Goal: Transaction & Acquisition: Purchase product/service

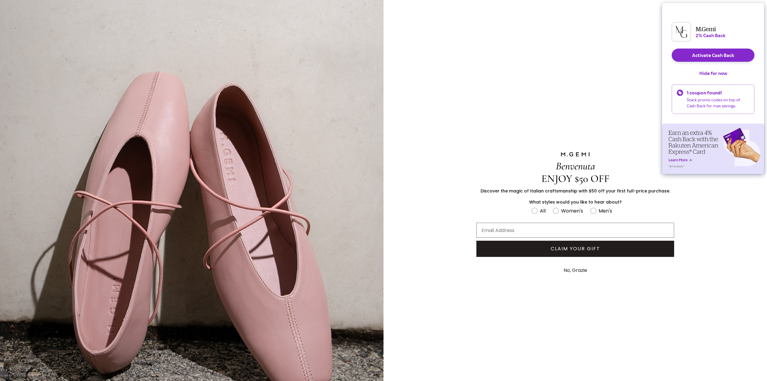
drag, startPoint x: 200, startPoint y: 23, endPoint x: 196, endPoint y: 7, distance: 15.9
click at [80, 32] on img "FULLSCREEN Form" at bounding box center [191, 214] width 383 height 429
click at [577, 270] on button "No, Grazie" at bounding box center [575, 270] width 30 height 15
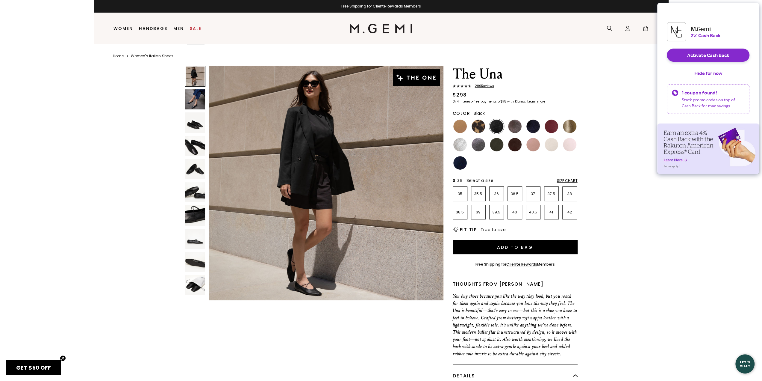
click at [194, 31] on li "Sale" at bounding box center [196, 28] width 18 height 31
click at [698, 58] on button "Activate Cash Back" at bounding box center [708, 55] width 83 height 13
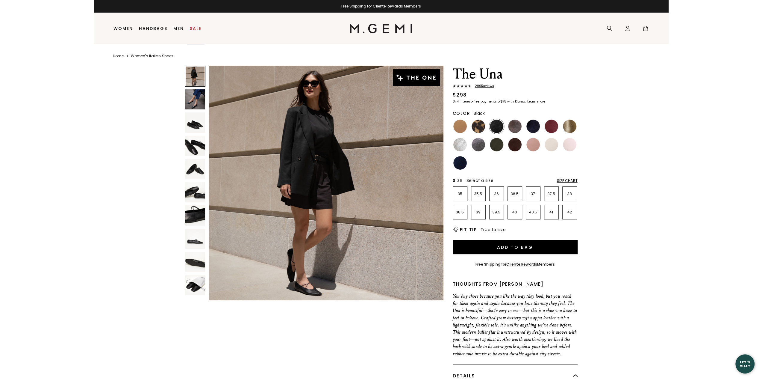
click at [190, 28] on link "Sale" at bounding box center [196, 28] width 12 height 5
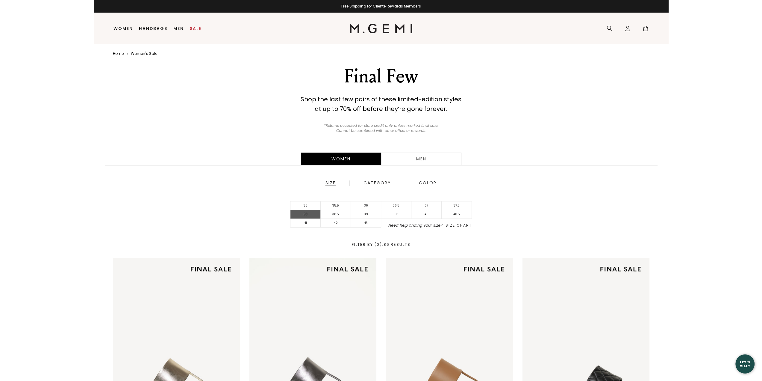
click at [307, 215] on li "38" at bounding box center [306, 214] width 30 height 9
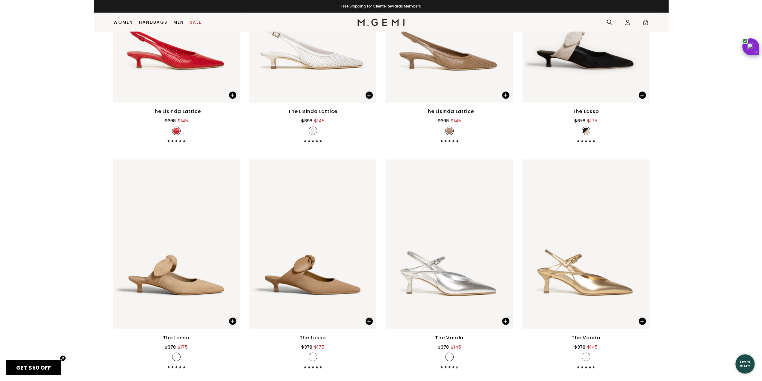
scroll to position [1006, 0]
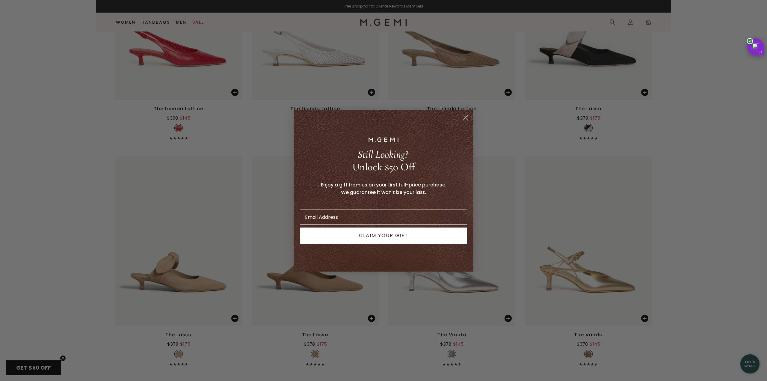
click at [468, 120] on circle "Close dialog" at bounding box center [466, 117] width 10 height 10
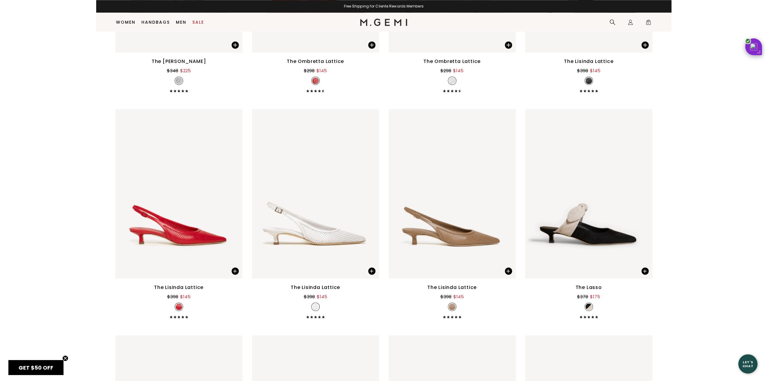
scroll to position [826, 0]
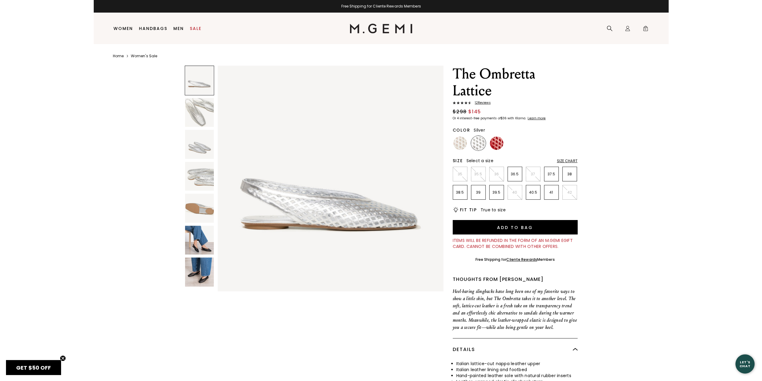
click at [199, 269] on img at bounding box center [199, 271] width 29 height 29
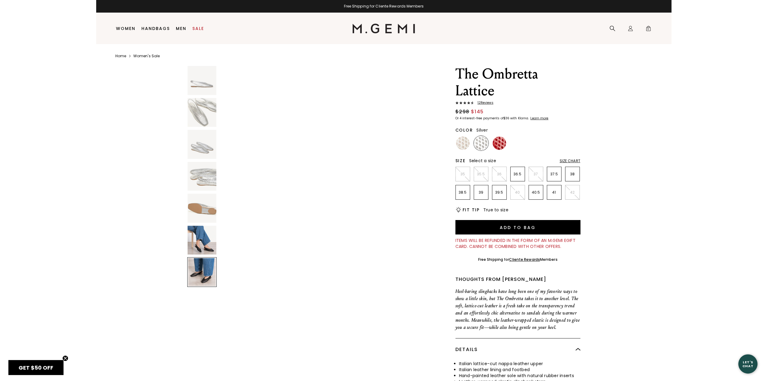
scroll to position [1363, 0]
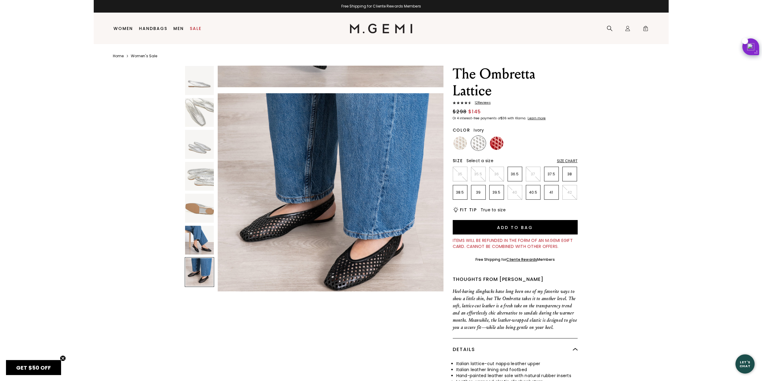
click at [459, 141] on img at bounding box center [459, 142] width 13 height 13
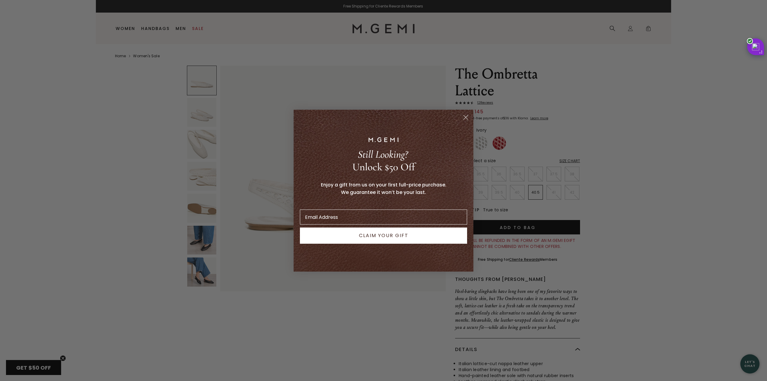
click at [468, 117] on circle "Close dialog" at bounding box center [466, 117] width 10 height 10
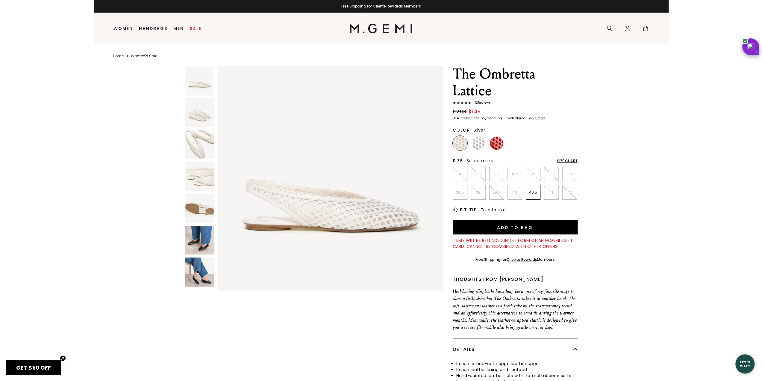
click at [483, 144] on img at bounding box center [478, 142] width 13 height 13
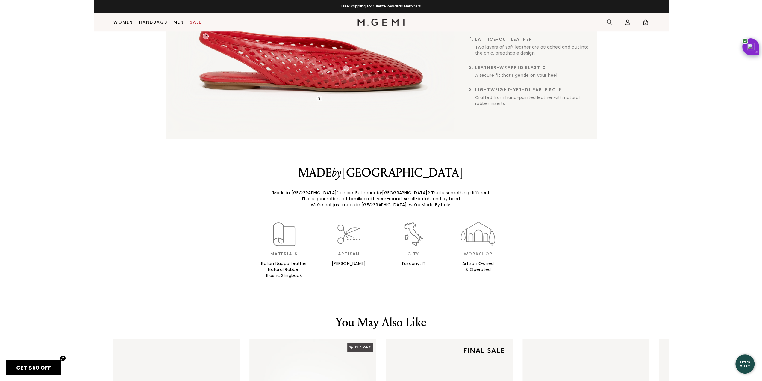
scroll to position [586, 0]
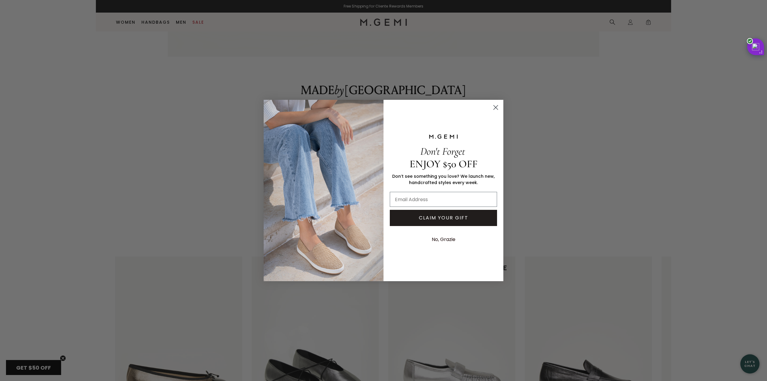
drag, startPoint x: 496, startPoint y: 106, endPoint x: 492, endPoint y: 100, distance: 7.1
click at [496, 106] on circle "Close dialog" at bounding box center [496, 107] width 10 height 10
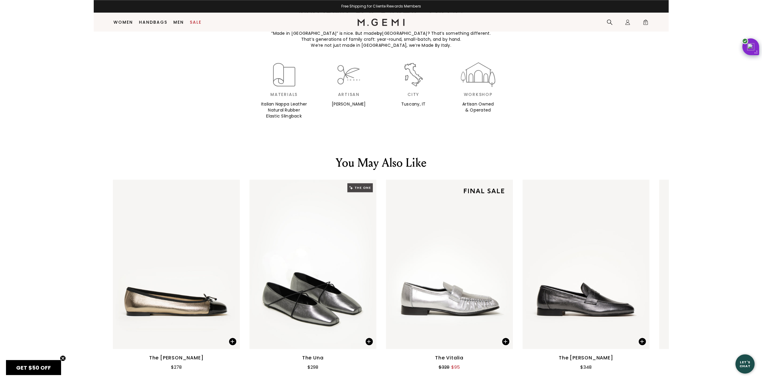
scroll to position [676, 0]
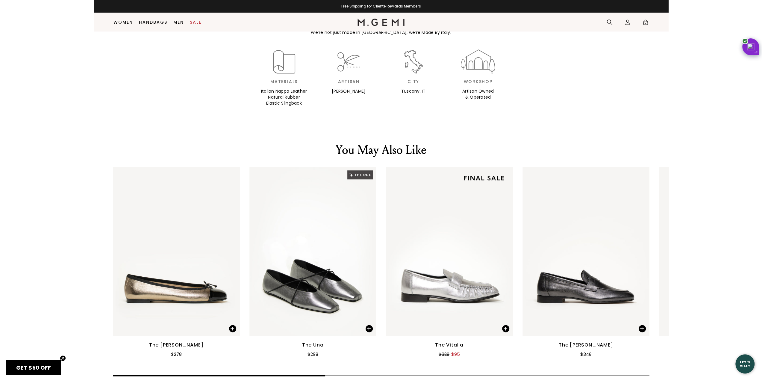
click at [325, 250] on img at bounding box center [313, 251] width 127 height 169
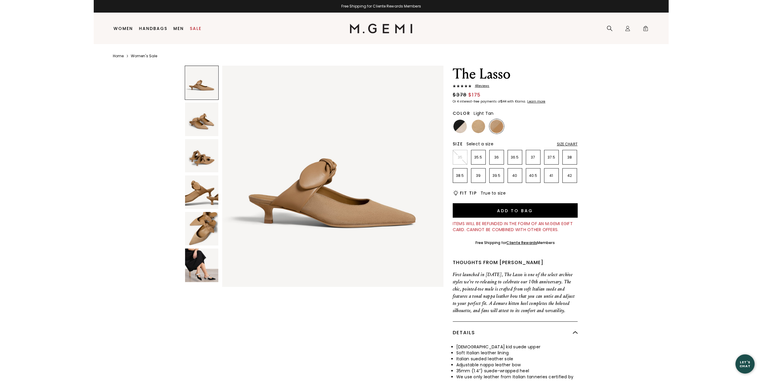
click at [191, 283] on div at bounding box center [202, 176] width 34 height 221
click at [196, 274] on img at bounding box center [202, 265] width 34 height 34
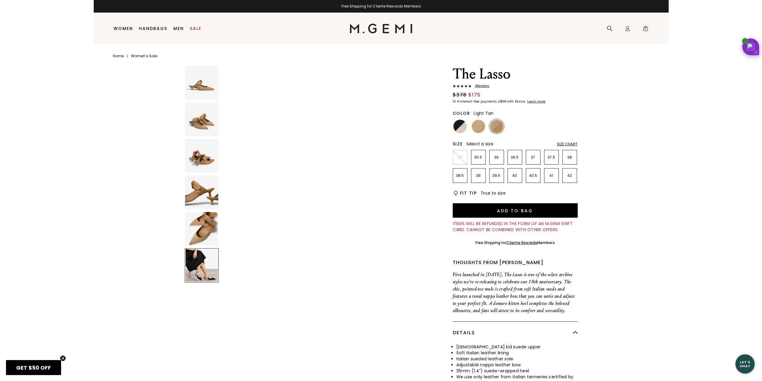
scroll to position [1118, 0]
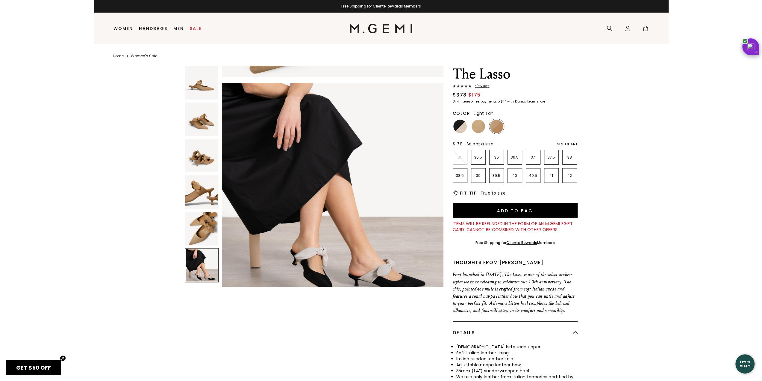
click at [190, 244] on img at bounding box center [202, 229] width 34 height 34
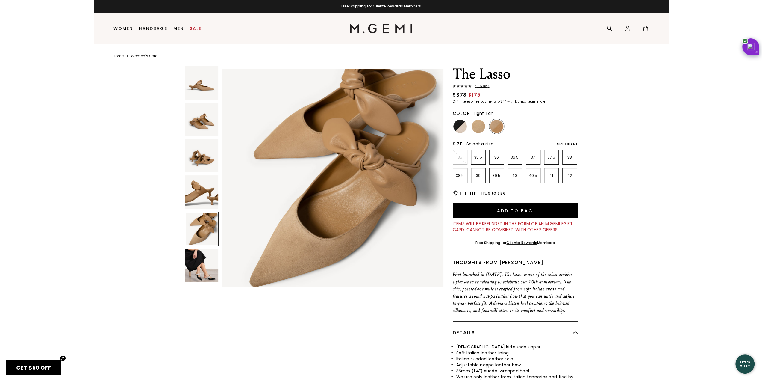
scroll to position [890, 0]
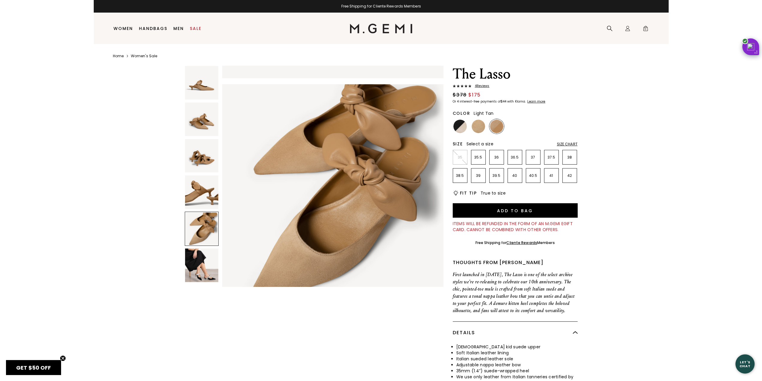
click at [206, 189] on img at bounding box center [202, 192] width 34 height 34
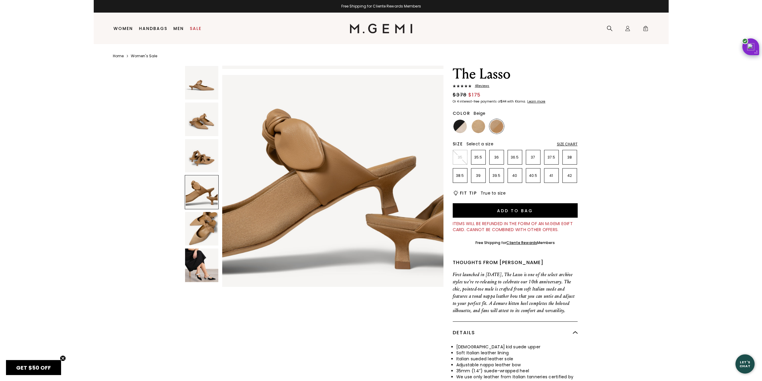
scroll to position [668, 0]
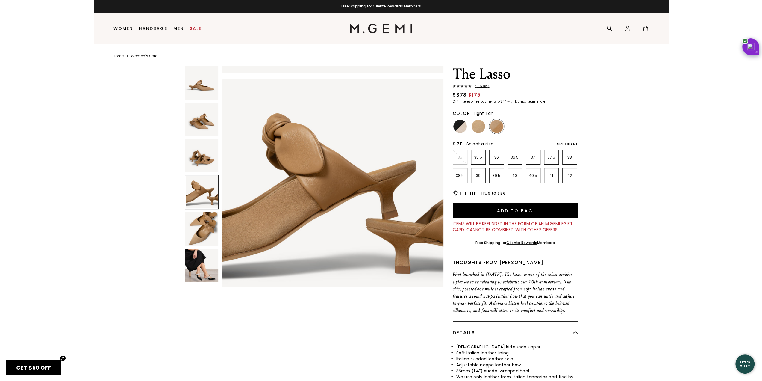
click at [500, 126] on img at bounding box center [496, 126] width 13 height 13
click at [476, 131] on img at bounding box center [478, 126] width 13 height 13
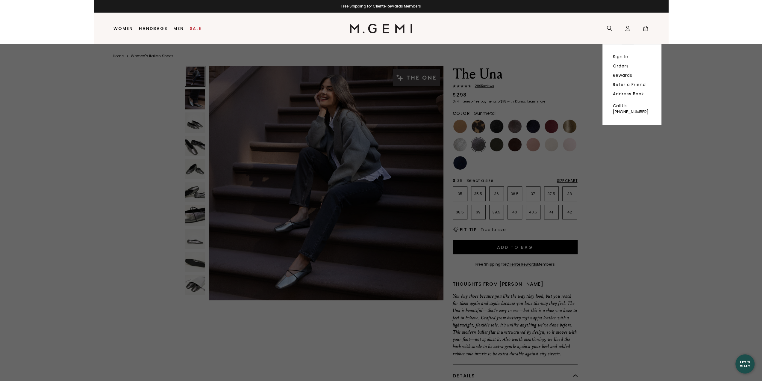
click at [627, 29] on icon at bounding box center [628, 30] width 4 height 2
click at [627, 60] on ul "Sign In Orders Rewards Refer a Friend Address Book" at bounding box center [632, 75] width 38 height 42
click at [626, 58] on link "Sign In" at bounding box center [621, 56] width 16 height 5
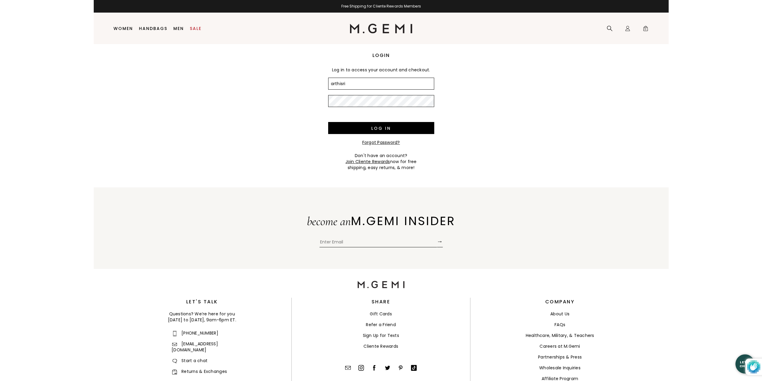
click at [419, 86] on input "arthisri" at bounding box center [381, 84] width 106 height 12
type input "arthisridharan@gmail.com"
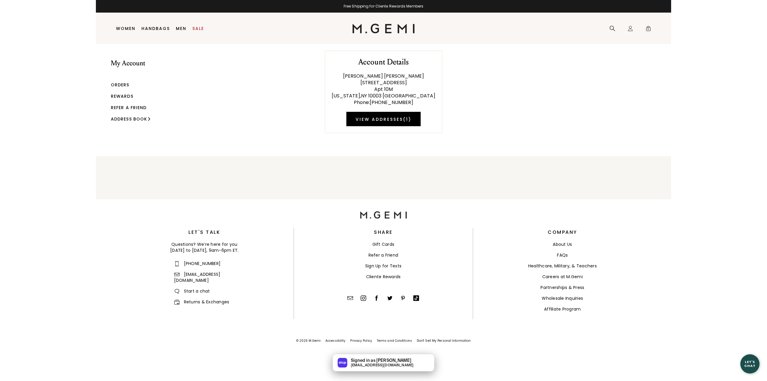
click at [117, 78] on li "My Account" at bounding box center [132, 70] width 42 height 23
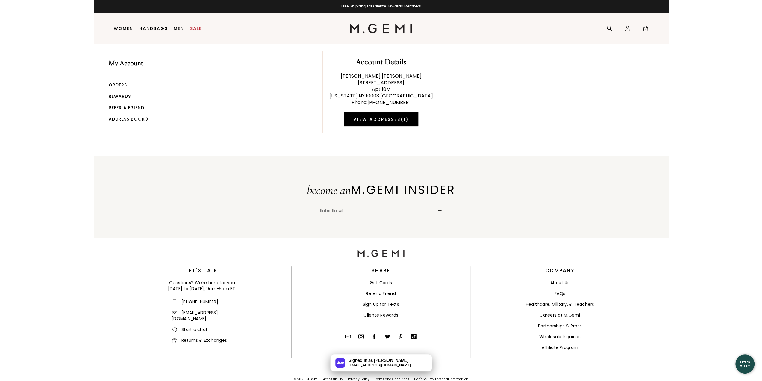
click at [116, 87] on link "Orders" at bounding box center [118, 85] width 19 height 6
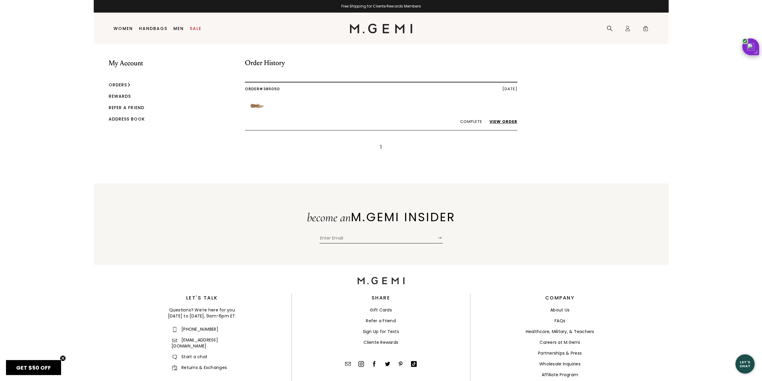
click at [145, 97] on div "My Account Orders Rewards Refer a Friend Address Book Order History Order #3850…" at bounding box center [381, 105] width 575 height 123
drag, startPoint x: 114, startPoint y: 100, endPoint x: 117, endPoint y: 97, distance: 3.4
click at [116, 98] on li "Rewards" at bounding box center [127, 99] width 36 height 11
click at [117, 97] on link "Rewards" at bounding box center [120, 96] width 22 height 6
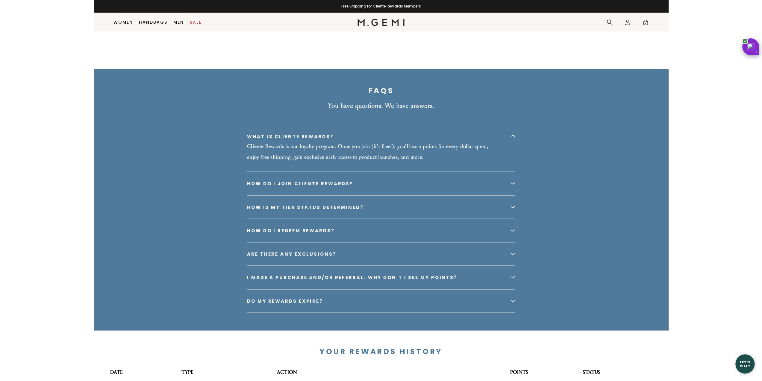
scroll to position [1096, 0]
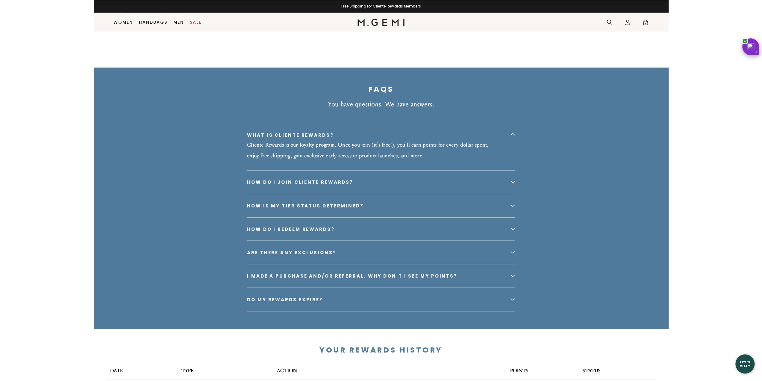
click at [433, 277] on div "I made a purchase and/or referral. Why don't I see my points?" at bounding box center [352, 275] width 211 height 5
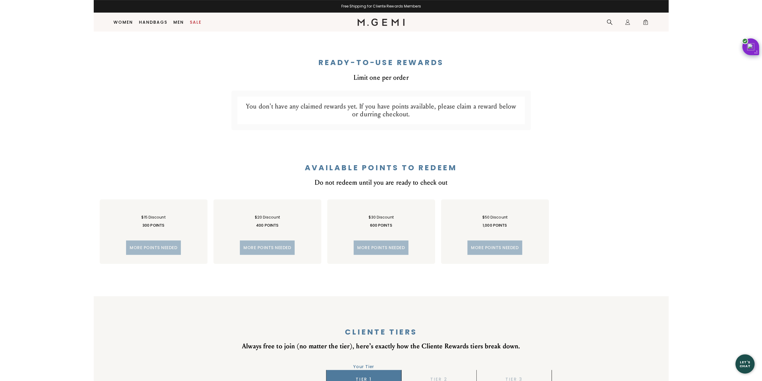
scroll to position [197, 0]
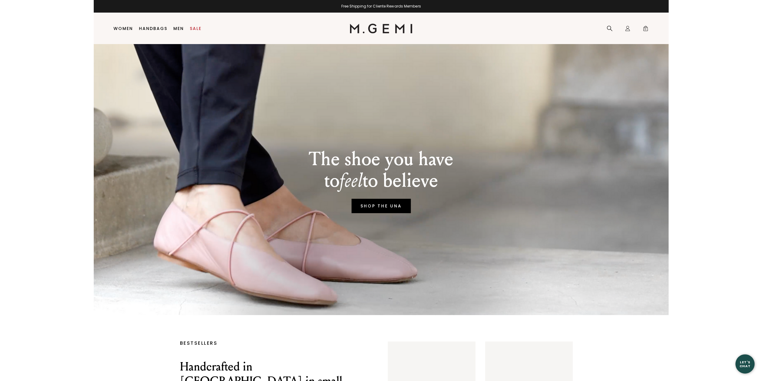
click at [361, 203] on link "SHOP THE UNA" at bounding box center [381, 206] width 59 height 14
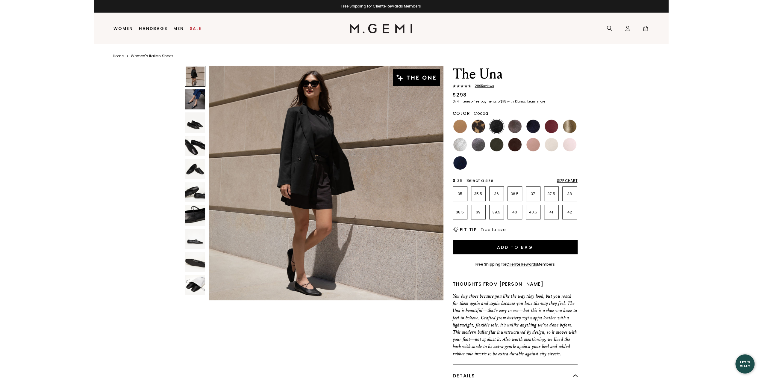
click at [518, 121] on img at bounding box center [514, 126] width 13 height 13
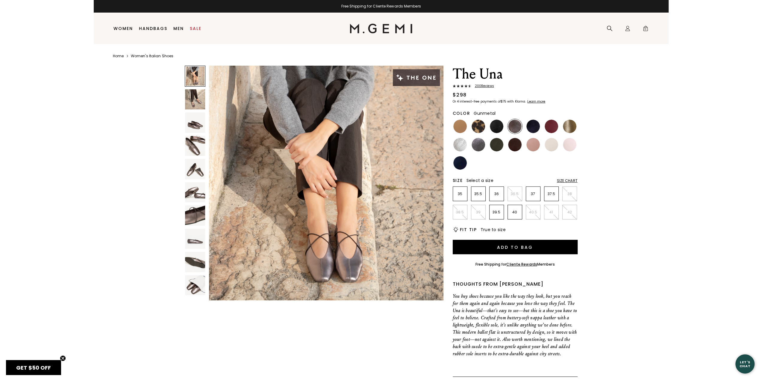
click at [476, 145] on img at bounding box center [478, 144] width 13 height 13
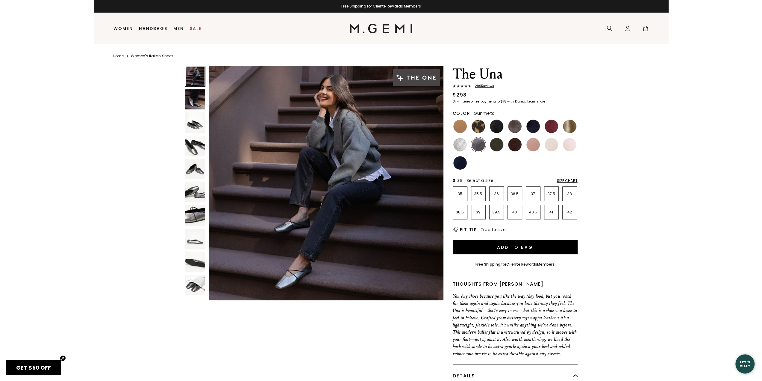
click at [198, 127] on img at bounding box center [195, 122] width 20 height 20
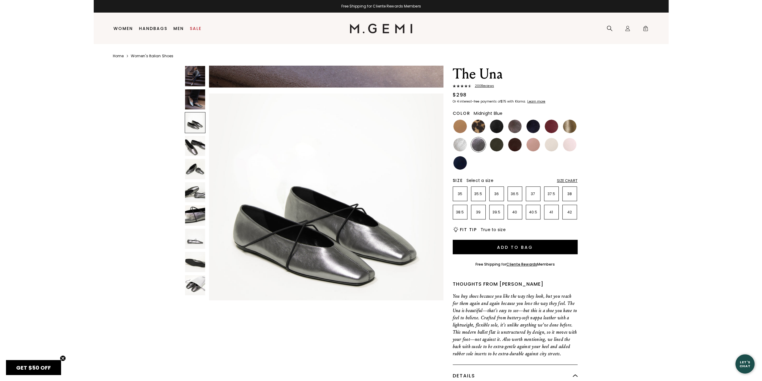
scroll to position [471, 0]
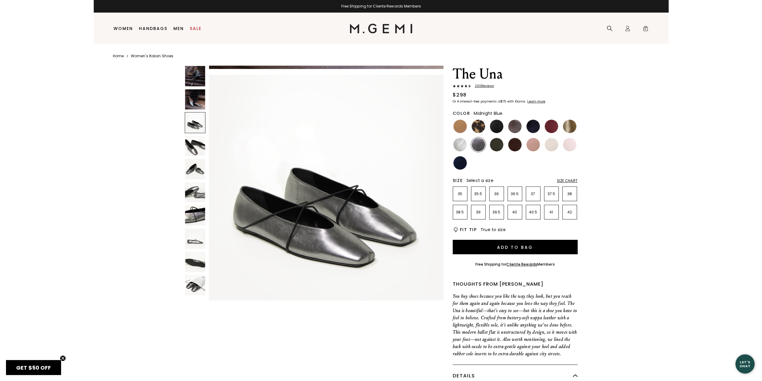
click at [504, 128] on ul at bounding box center [515, 144] width 125 height 51
click at [511, 128] on img at bounding box center [514, 126] width 13 height 13
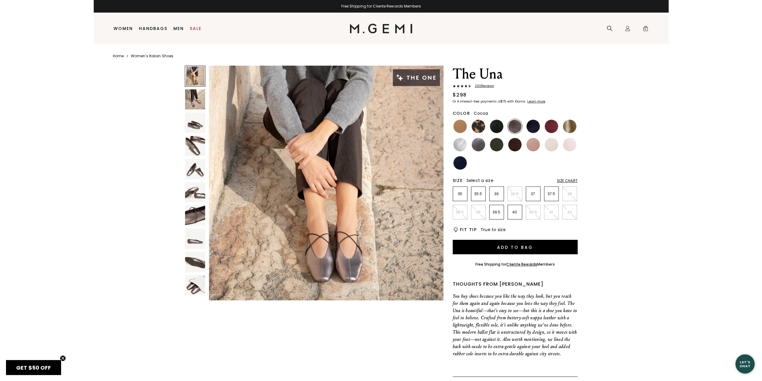
click at [196, 245] on img at bounding box center [195, 239] width 20 height 20
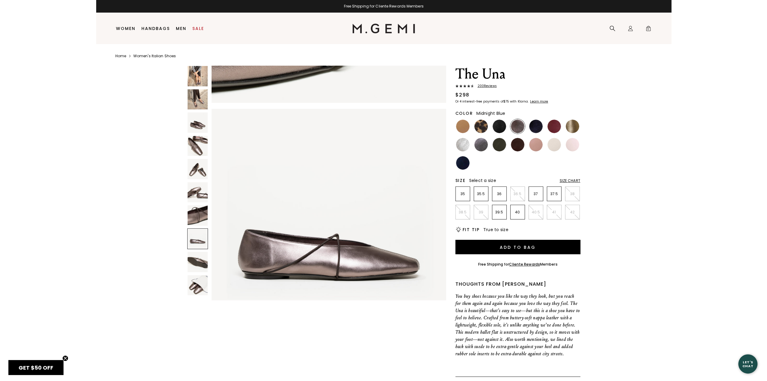
scroll to position [1649, 0]
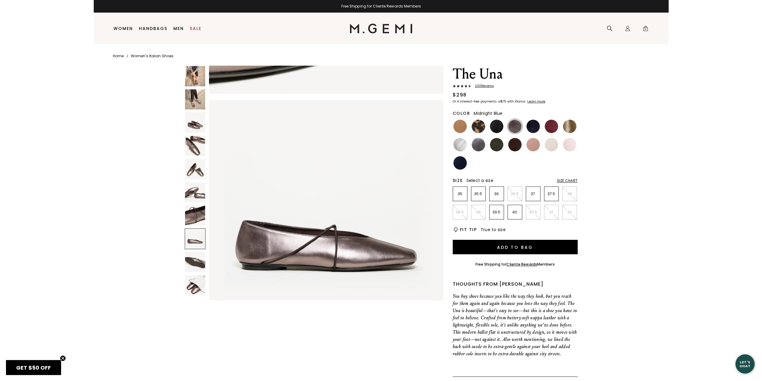
click at [539, 121] on div at bounding box center [533, 126] width 15 height 15
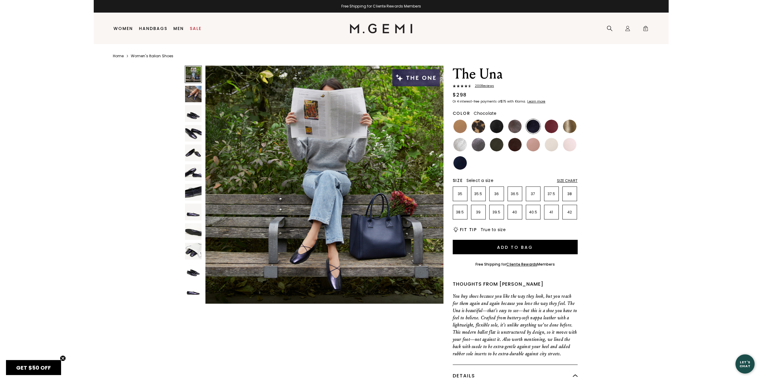
click at [510, 143] on img at bounding box center [514, 144] width 13 height 13
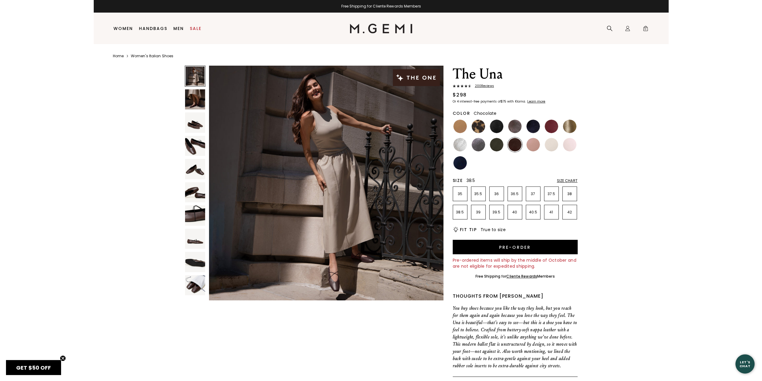
click at [457, 214] on p "38.5" at bounding box center [460, 212] width 14 height 5
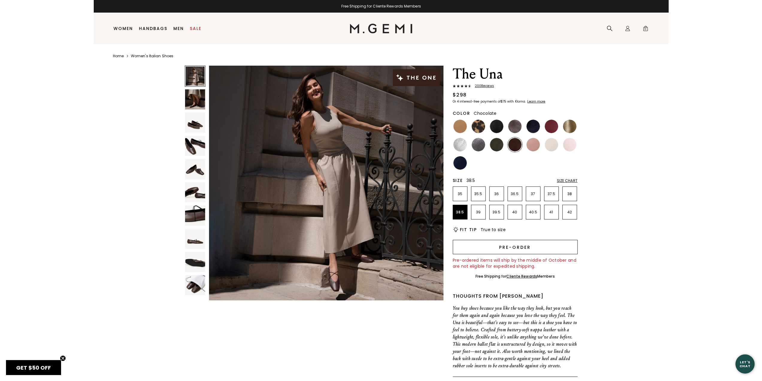
click at [494, 249] on button "Pre-order" at bounding box center [515, 247] width 125 height 14
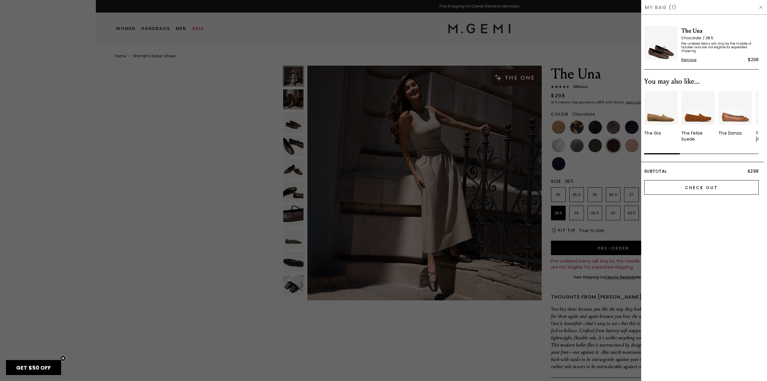
click at [702, 193] on input "Check Out" at bounding box center [701, 187] width 114 height 14
